Goal: Navigation & Orientation: Find specific page/section

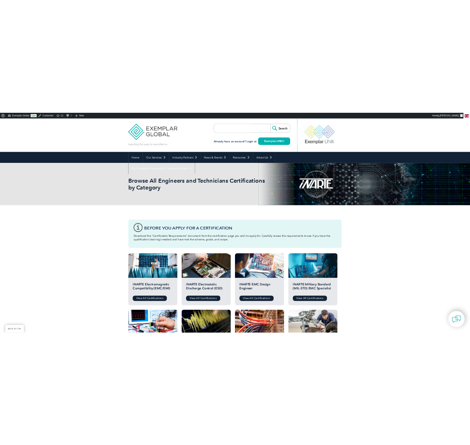
scroll to position [163, 0]
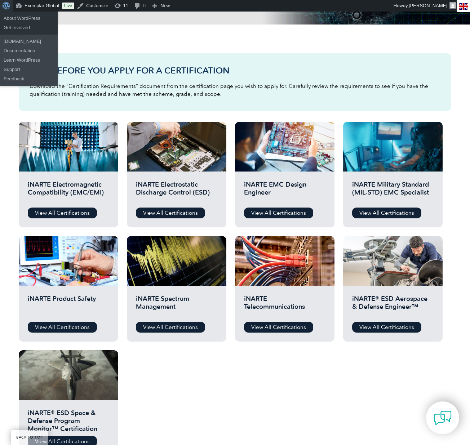
click at [4, 8] on span "Toolbar" at bounding box center [5, 5] width 5 height 10
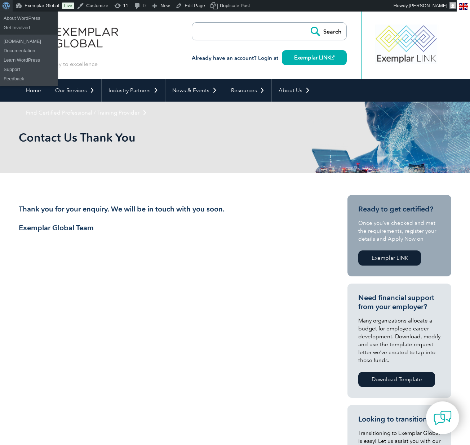
click at [4, 6] on span "Toolbar" at bounding box center [5, 5] width 5 height 10
